Goal: Task Accomplishment & Management: Manage account settings

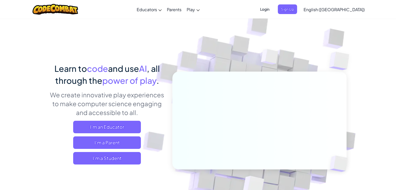
click at [273, 10] on span "Login" at bounding box center [265, 9] width 16 height 10
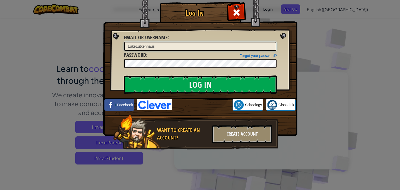
click at [175, 48] on input "LukeLutkenhaus" at bounding box center [200, 46] width 152 height 9
click at [124, 75] on input "Log In" at bounding box center [200, 84] width 153 height 18
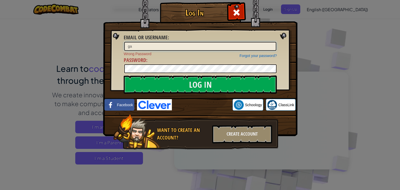
type input "Garima2010"
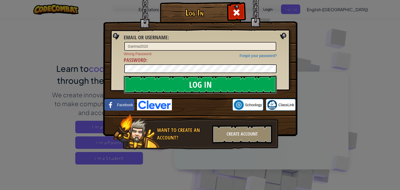
click at [166, 85] on input "Log In" at bounding box center [200, 84] width 153 height 18
